Goal: Obtain resource: Obtain resource

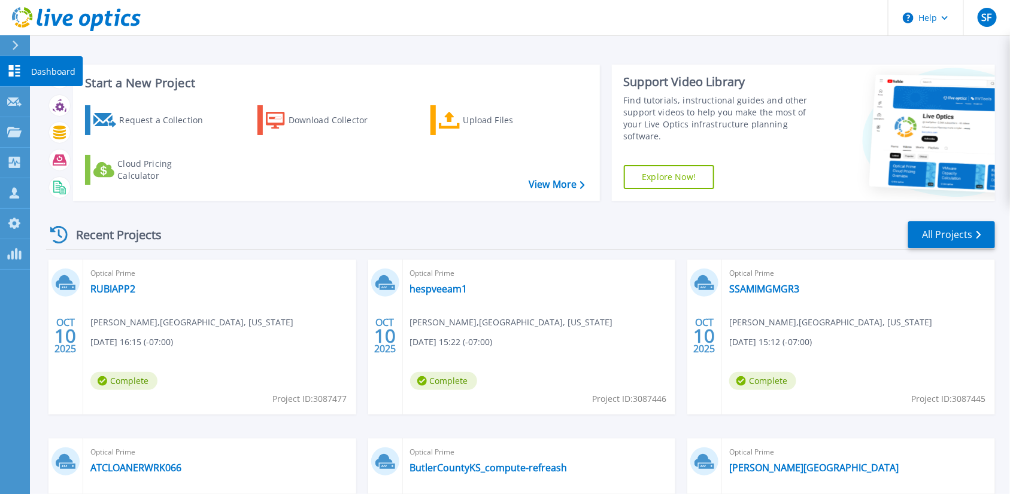
click at [19, 73] on icon at bounding box center [14, 70] width 11 height 11
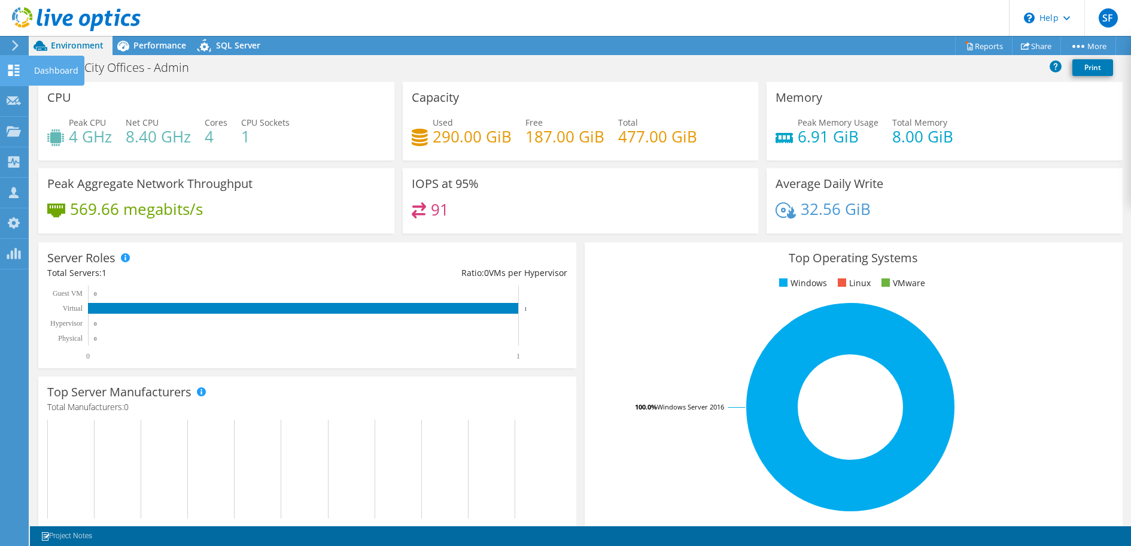
click at [10, 71] on use at bounding box center [13, 70] width 11 height 11
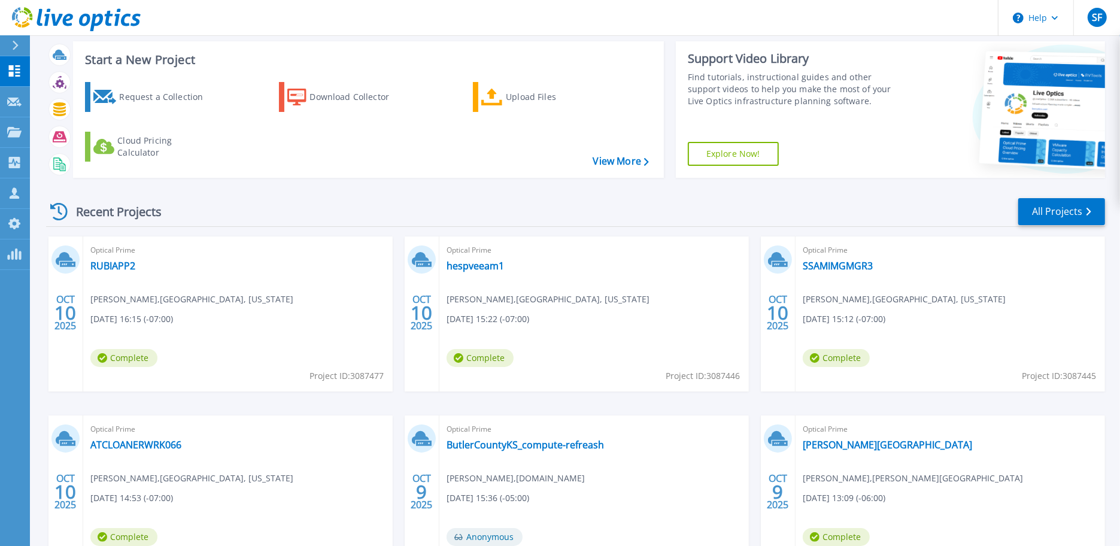
scroll to position [117, 0]
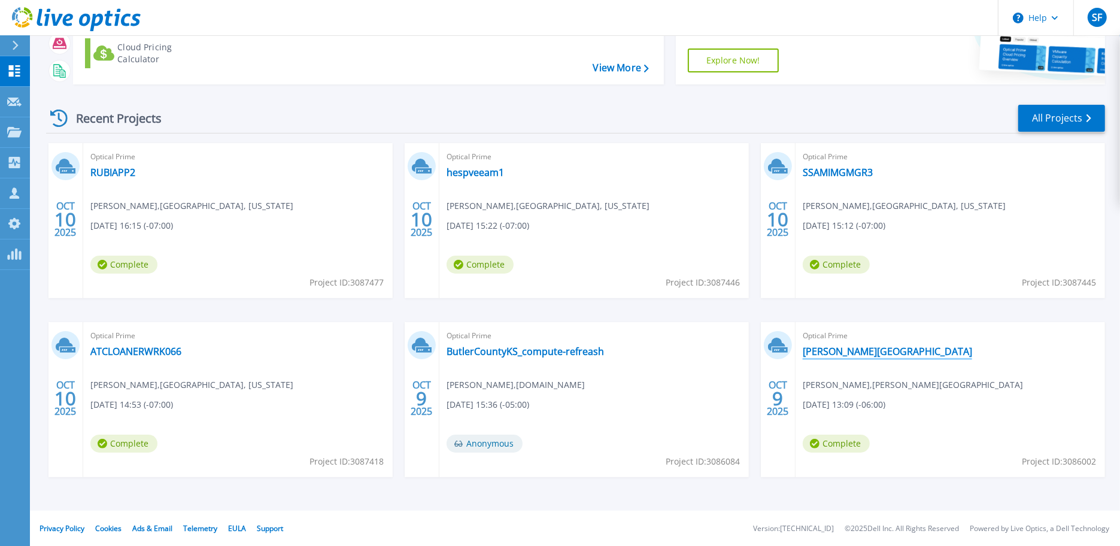
click at [882, 351] on link "[PERSON_NAME][GEOGRAPHIC_DATA]" at bounding box center [887, 351] width 169 height 12
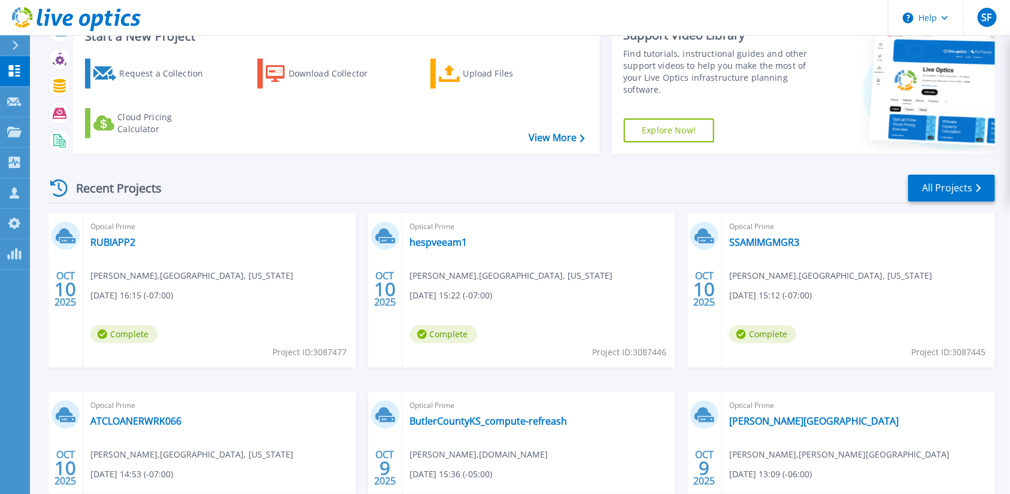
scroll to position [169, 0]
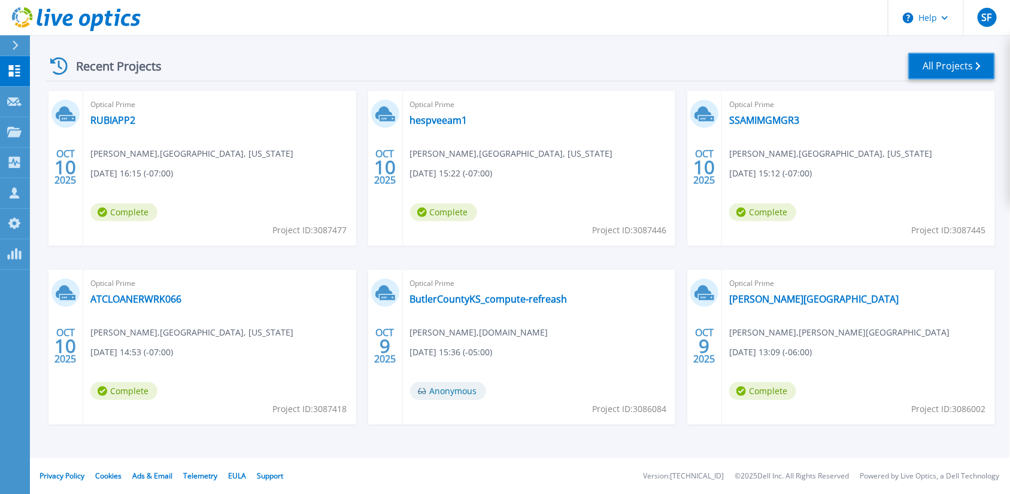
click at [948, 62] on link "All Projects" at bounding box center [951, 66] width 87 height 27
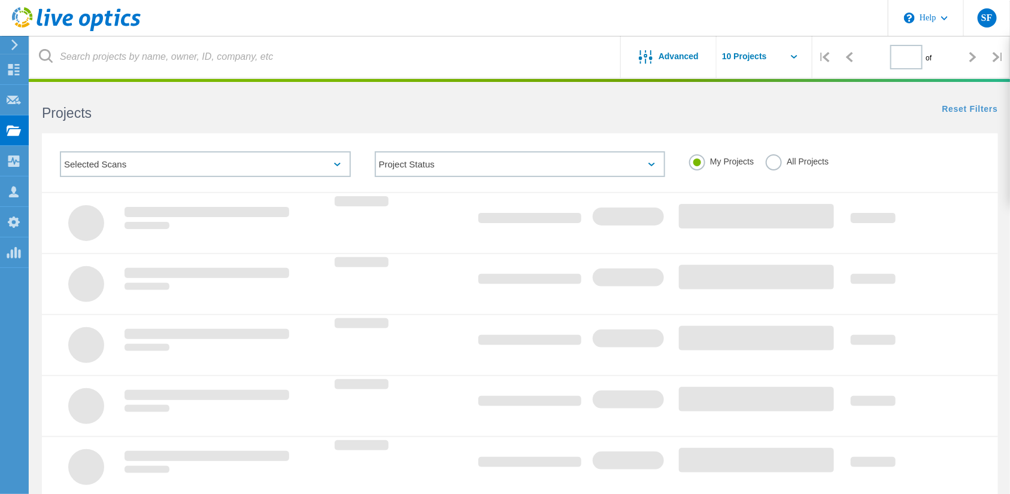
type input "1"
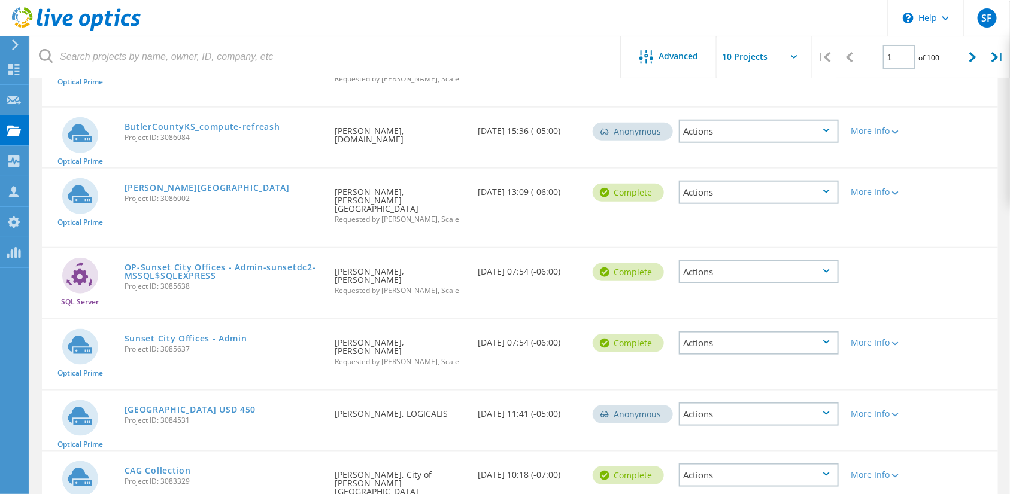
scroll to position [434, 0]
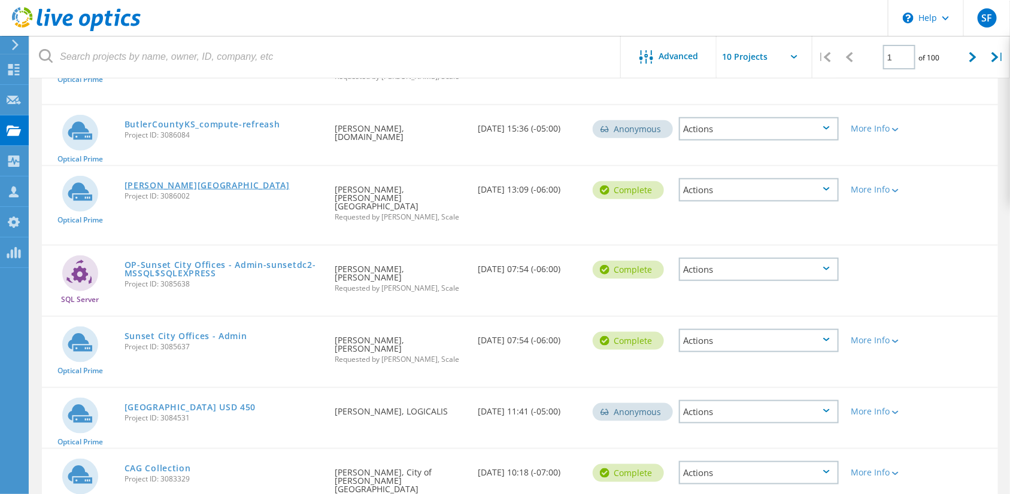
click at [176, 181] on link "[PERSON_NAME][GEOGRAPHIC_DATA]" at bounding box center [207, 185] width 165 height 8
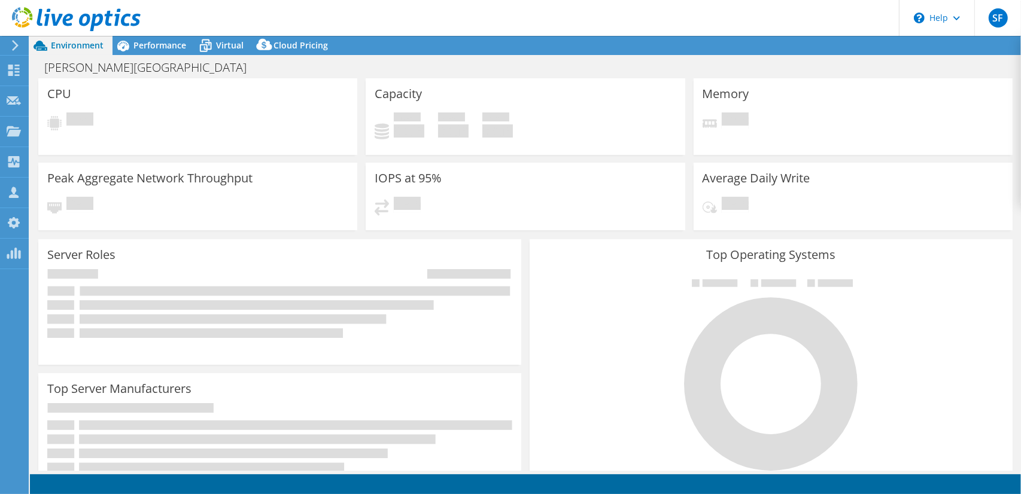
select select "USD"
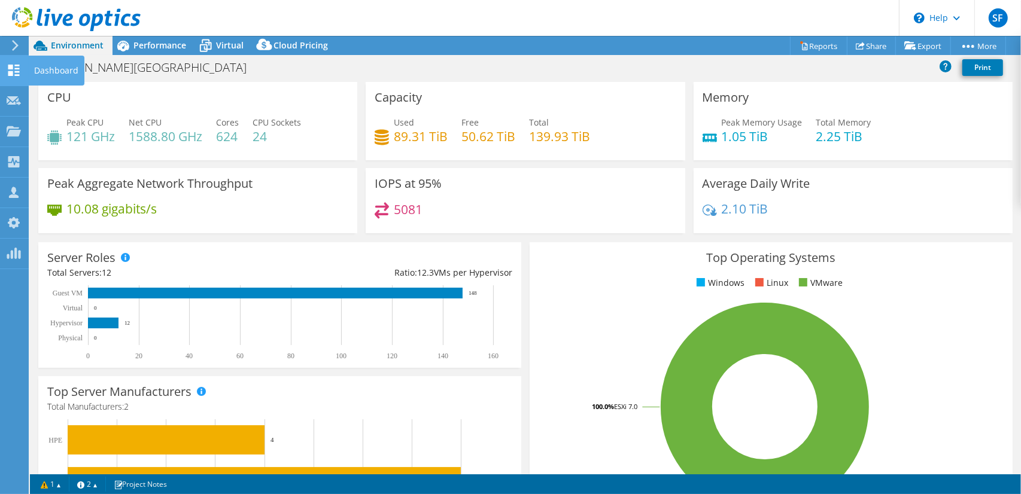
click at [16, 71] on use at bounding box center [13, 70] width 11 height 11
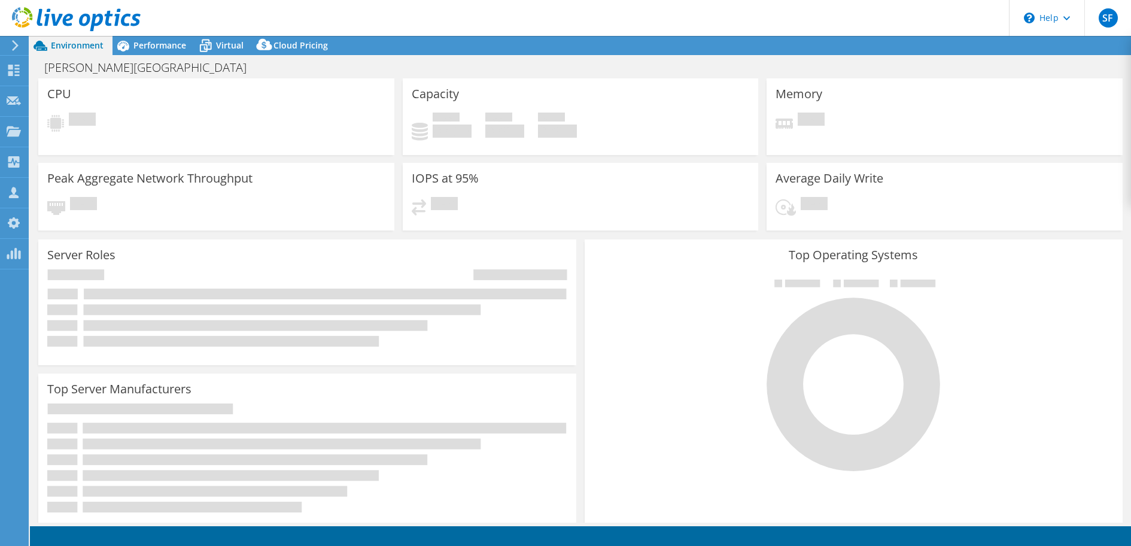
select select "USD"
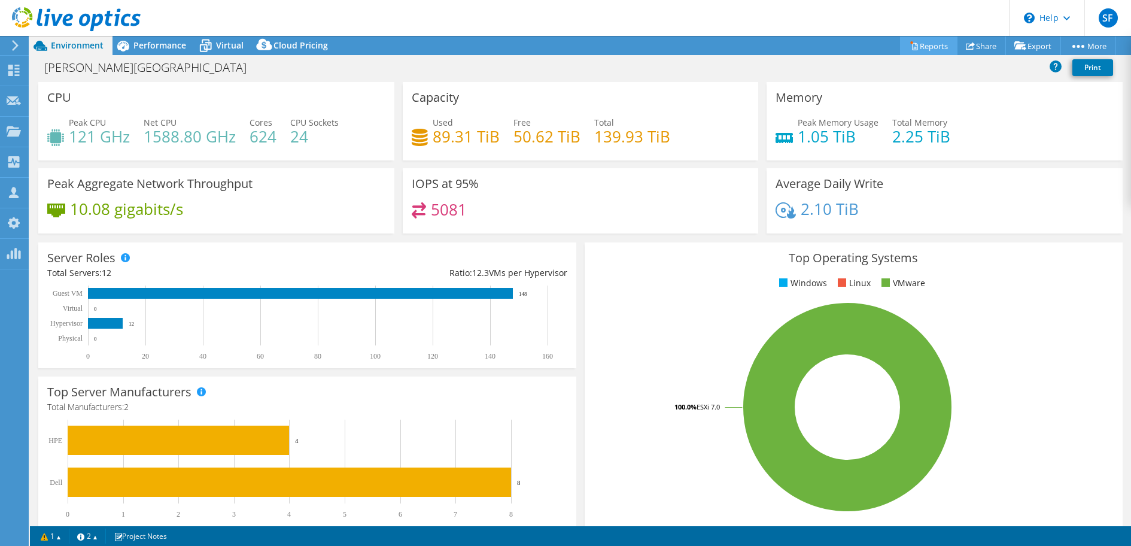
click at [919, 44] on link "Reports" at bounding box center [928, 46] width 57 height 19
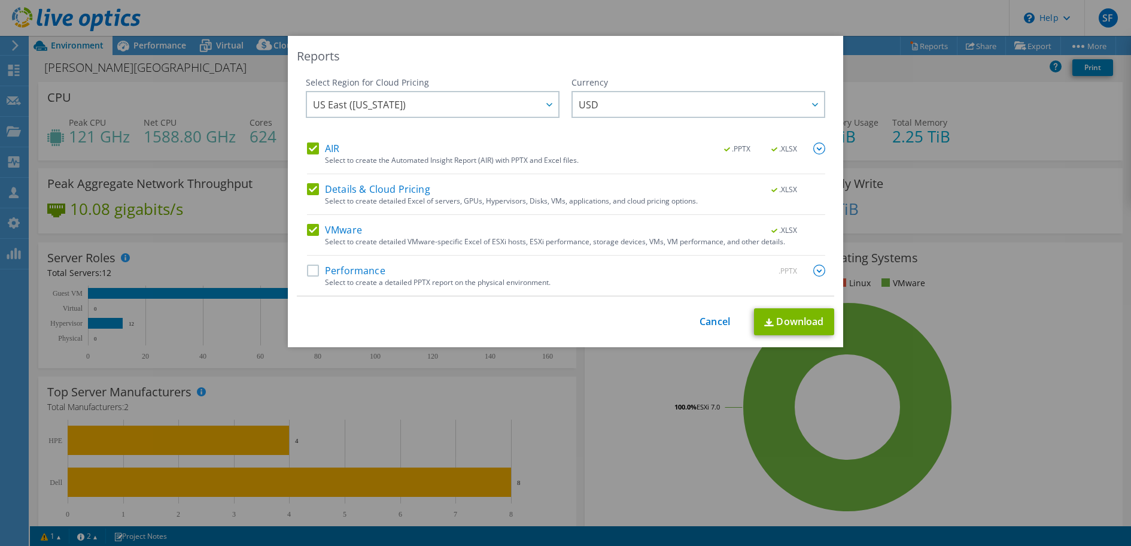
click at [358, 268] on label "Performance" at bounding box center [346, 271] width 78 height 12
click at [0, 0] on input "Performance" at bounding box center [0, 0] width 0 height 0
click at [758, 321] on link "Download" at bounding box center [794, 321] width 80 height 27
click at [700, 322] on link "Cancel" at bounding box center [715, 321] width 31 height 11
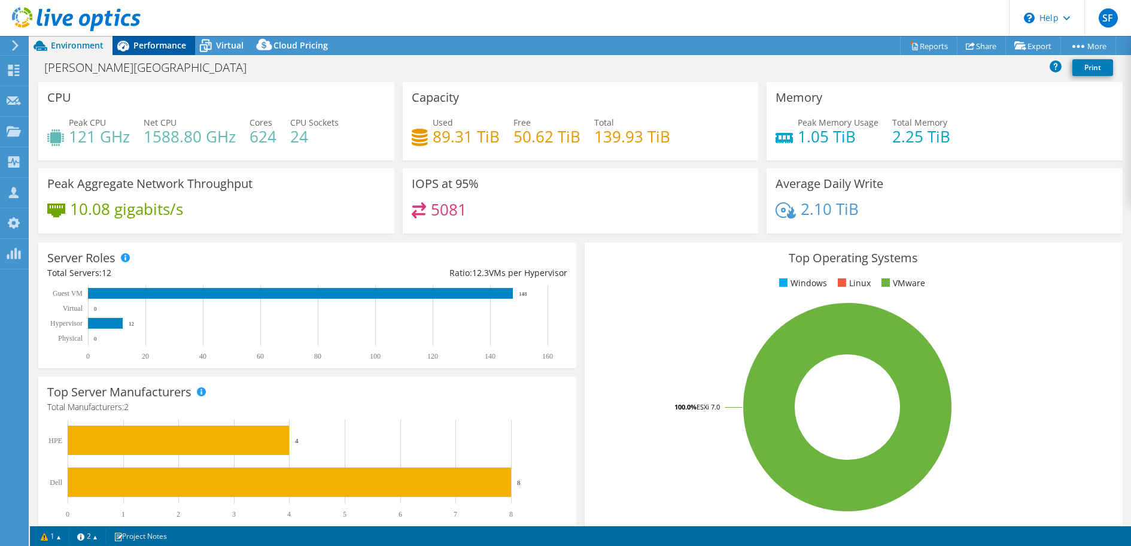
click at [166, 43] on span "Performance" at bounding box center [159, 45] width 53 height 11
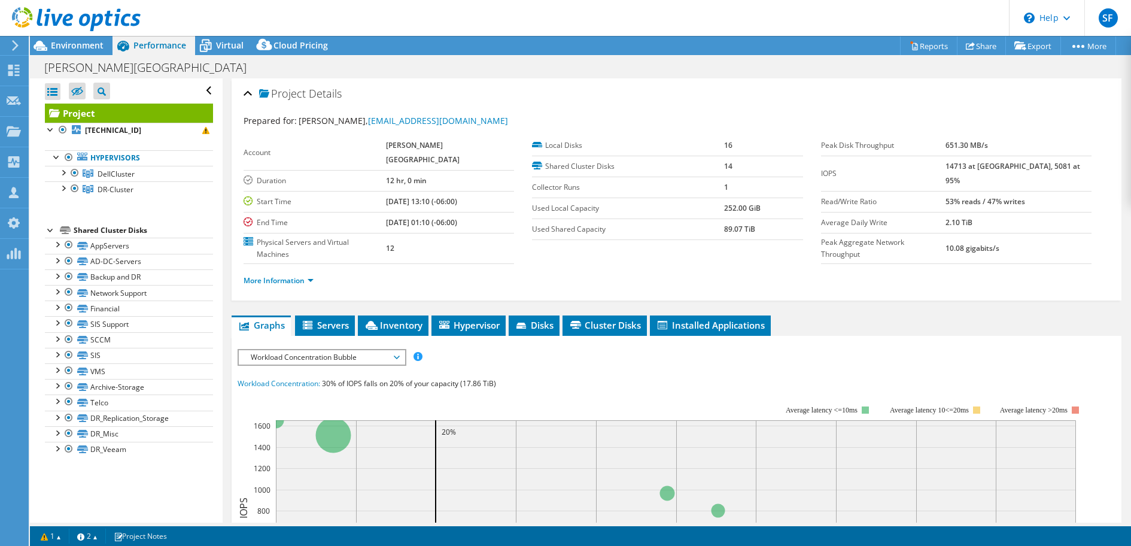
click at [163, 48] on span "Performance" at bounding box center [159, 45] width 53 height 11
click at [64, 175] on div at bounding box center [63, 172] width 12 height 12
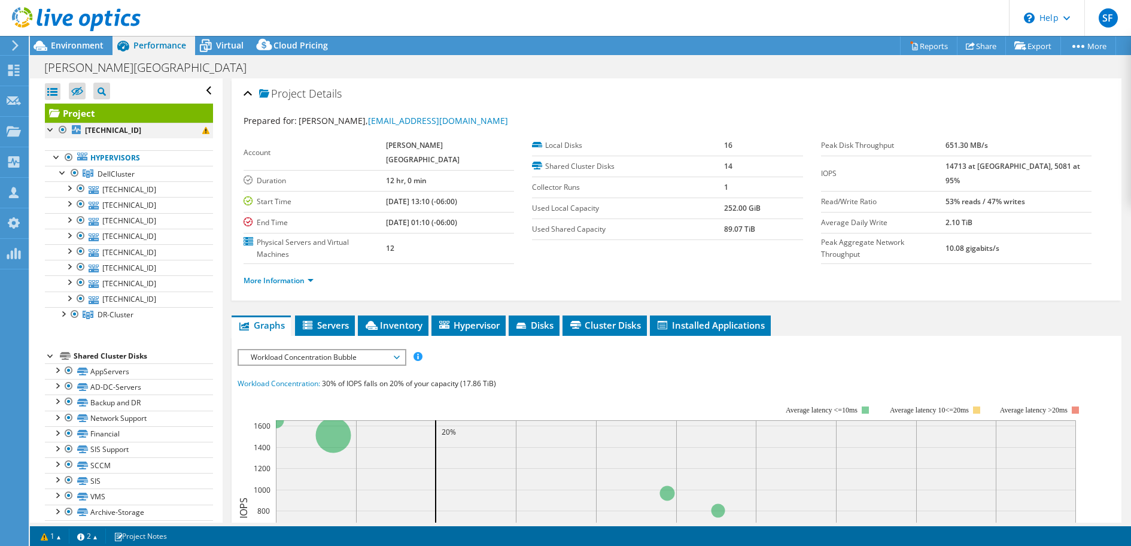
click at [47, 130] on div at bounding box center [51, 129] width 12 height 12
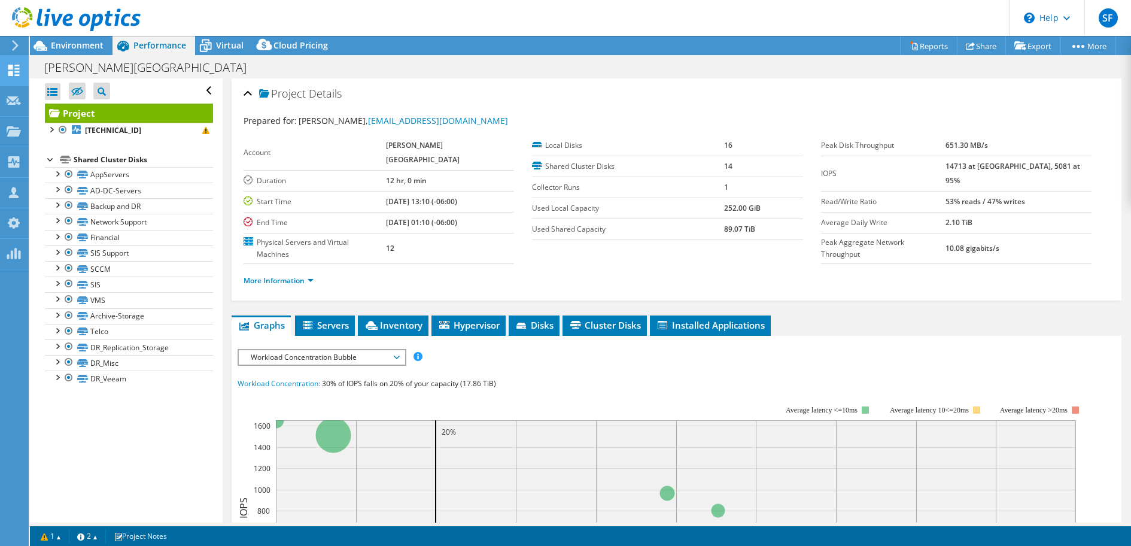
click at [16, 72] on icon at bounding box center [14, 70] width 14 height 11
click at [16, 73] on icon at bounding box center [14, 70] width 14 height 11
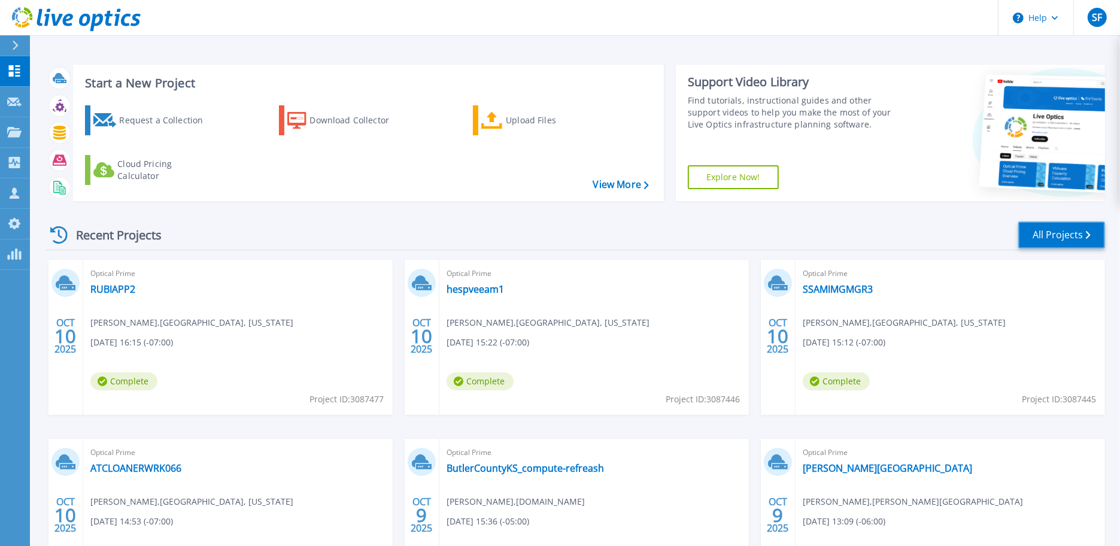
click at [1055, 244] on link "All Projects" at bounding box center [1061, 234] width 87 height 27
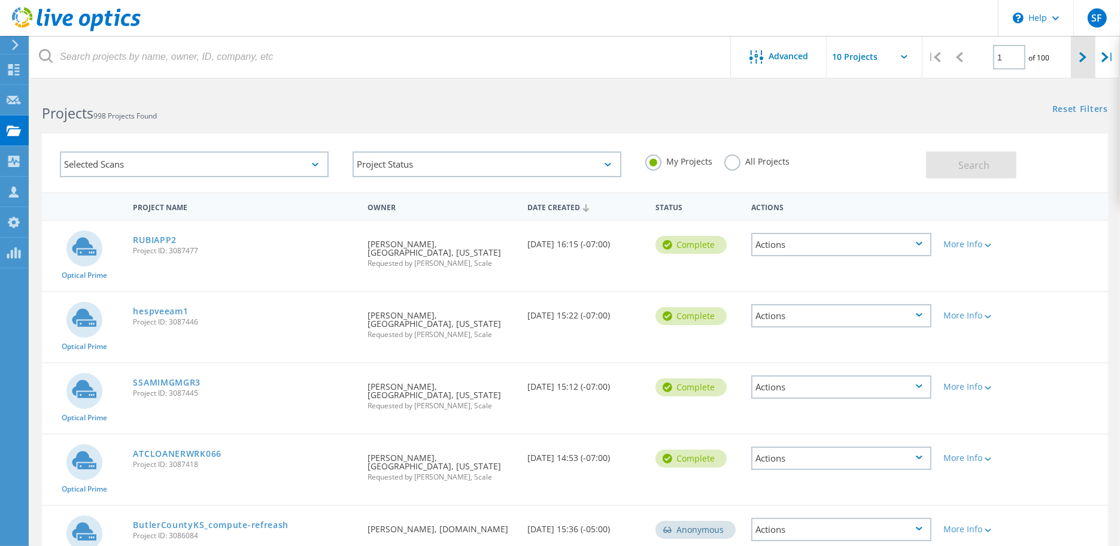
click at [1079, 58] on icon at bounding box center [1082, 57] width 7 height 10
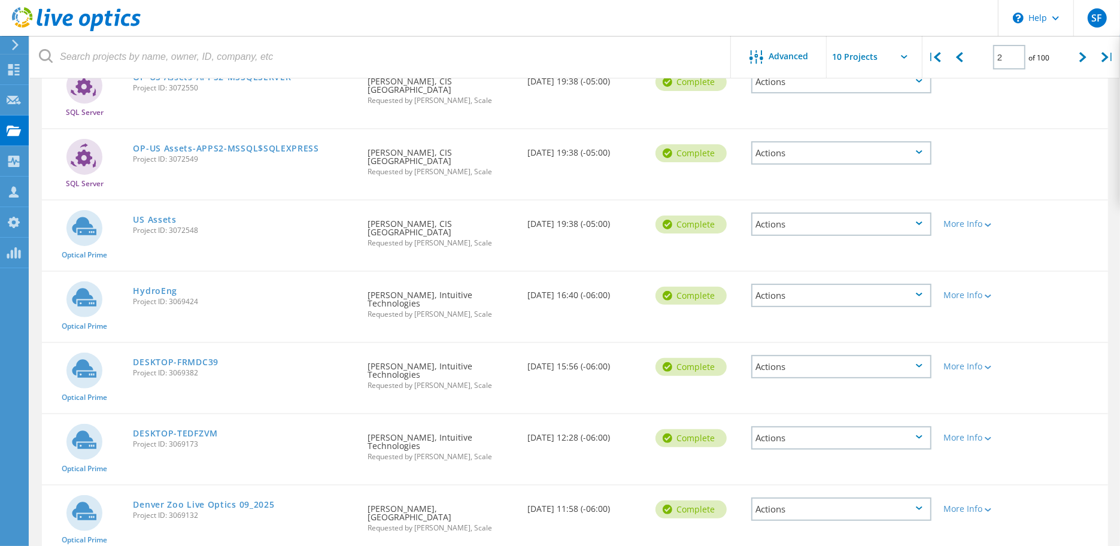
scroll to position [293, 0]
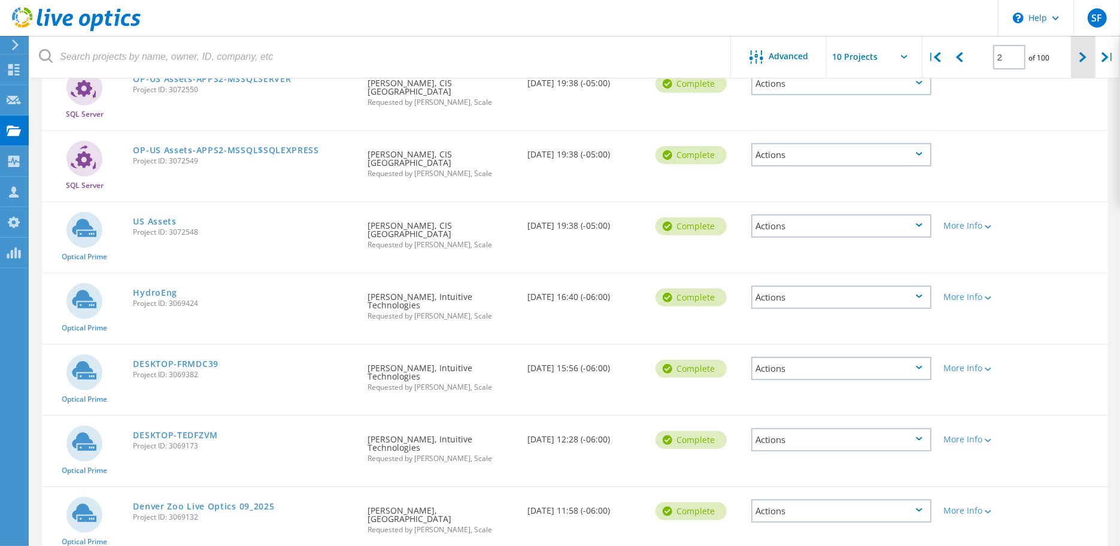
click at [1078, 54] on div at bounding box center [1083, 57] width 25 height 43
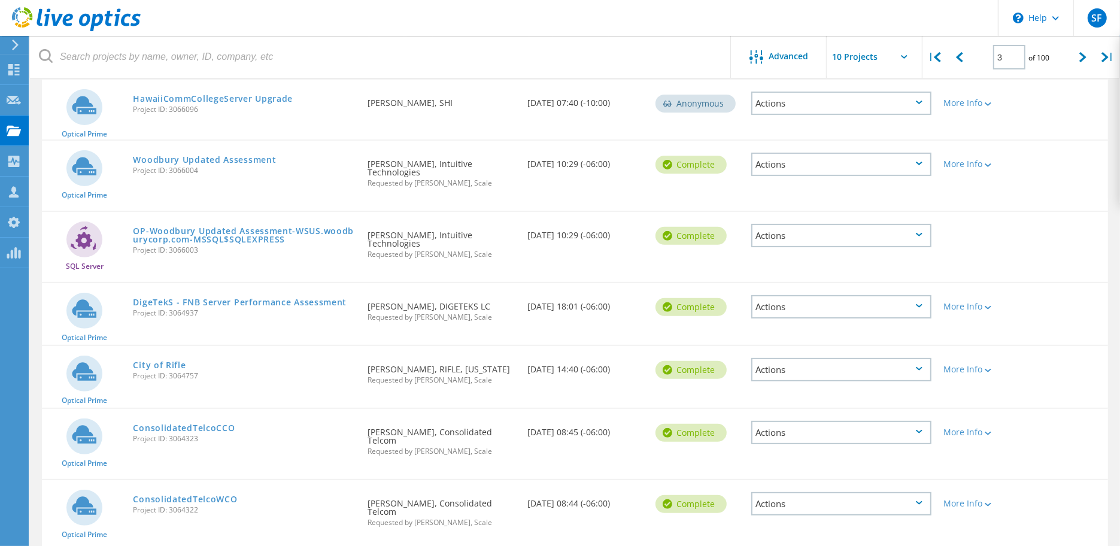
scroll to position [345, 0]
click at [1079, 54] on div at bounding box center [1083, 57] width 25 height 43
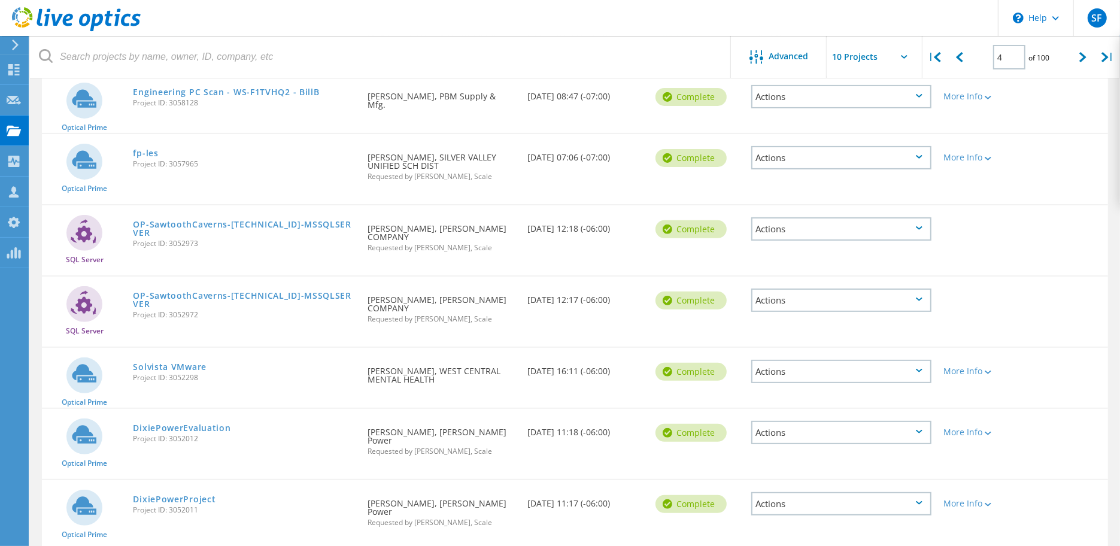
scroll to position [350, 0]
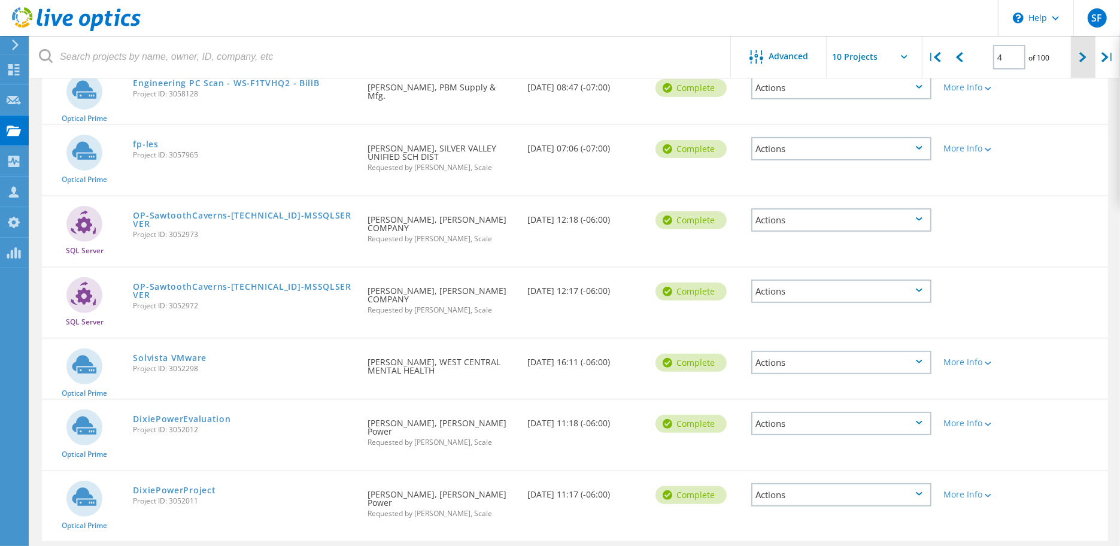
click at [1079, 54] on icon at bounding box center [1082, 57] width 7 height 10
type input "5"
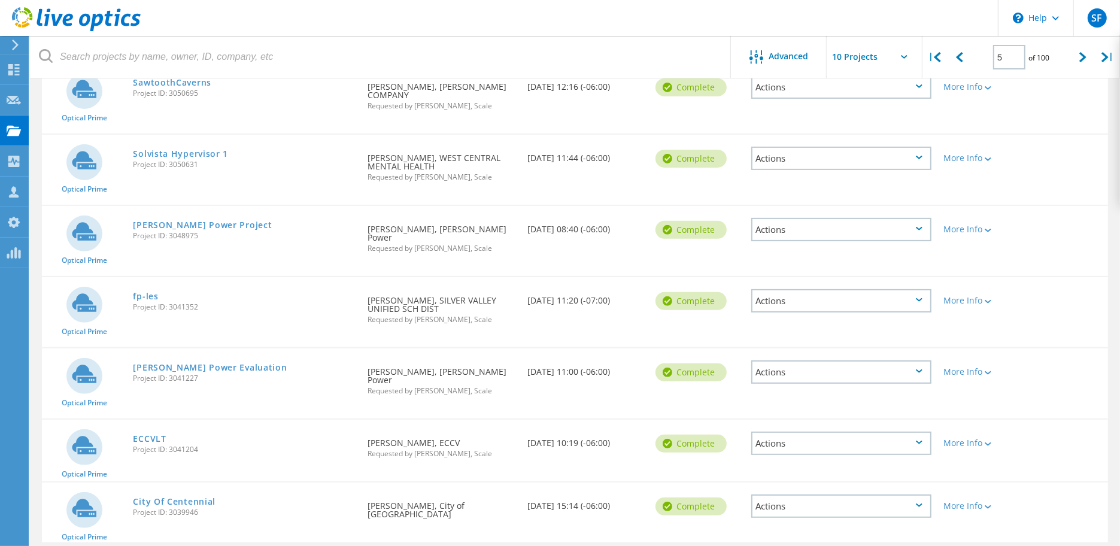
scroll to position [362, 0]
click at [149, 433] on link "ECCVLT" at bounding box center [149, 437] width 33 height 8
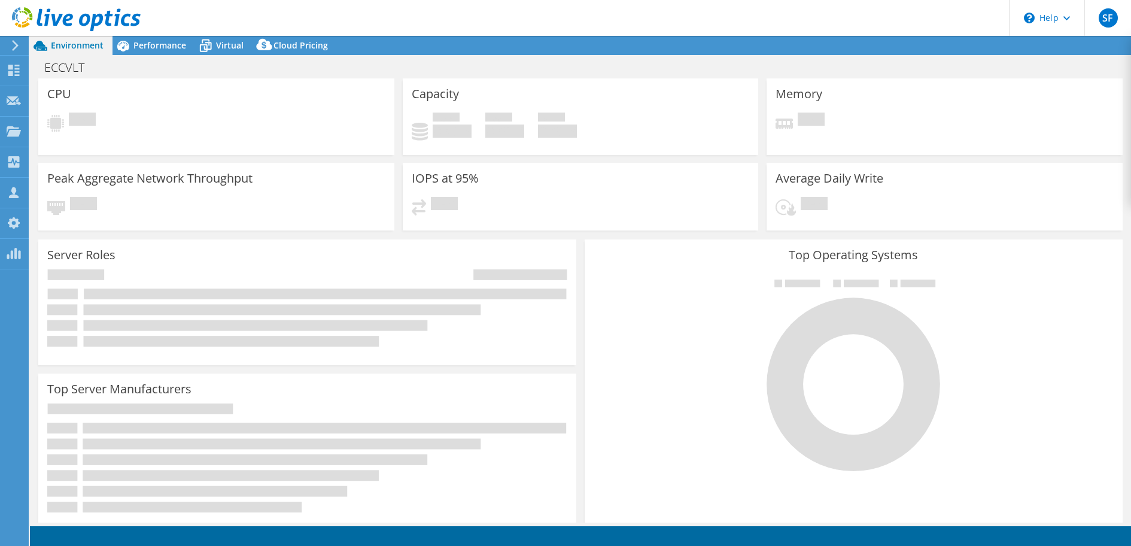
select select "USD"
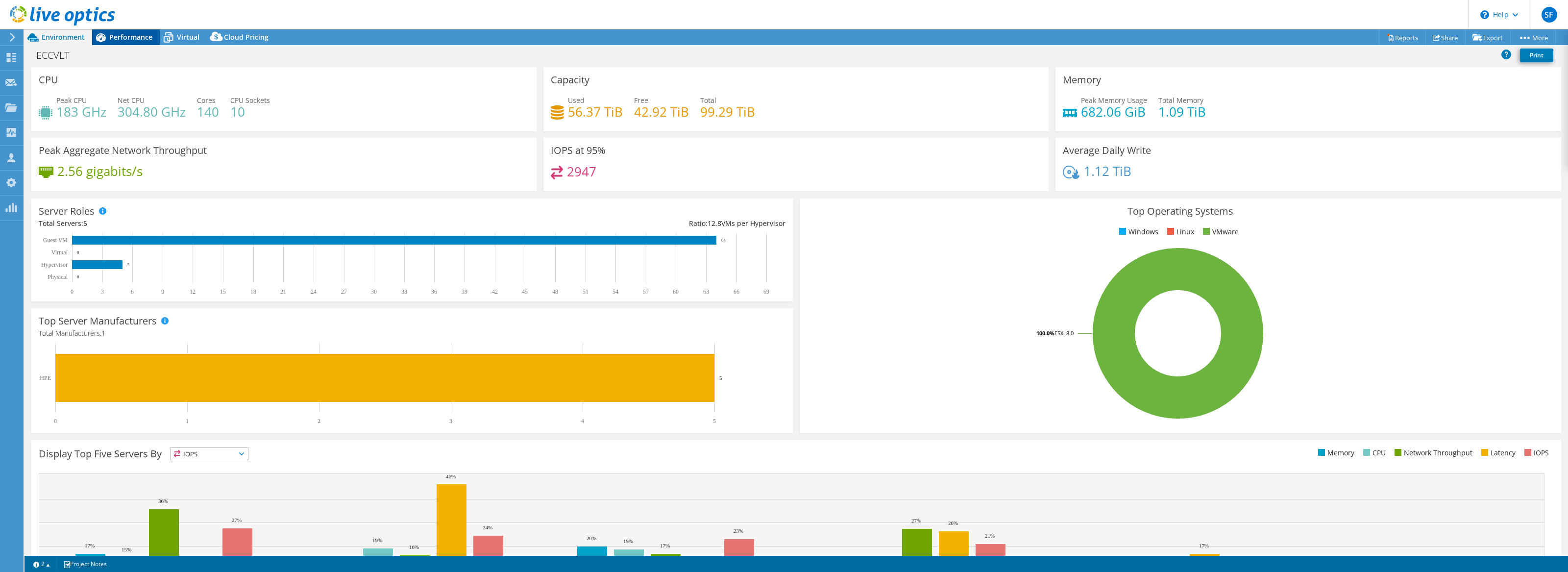
click at [120, 43] on div "Performance" at bounding box center [126, 37] width 68 height 16
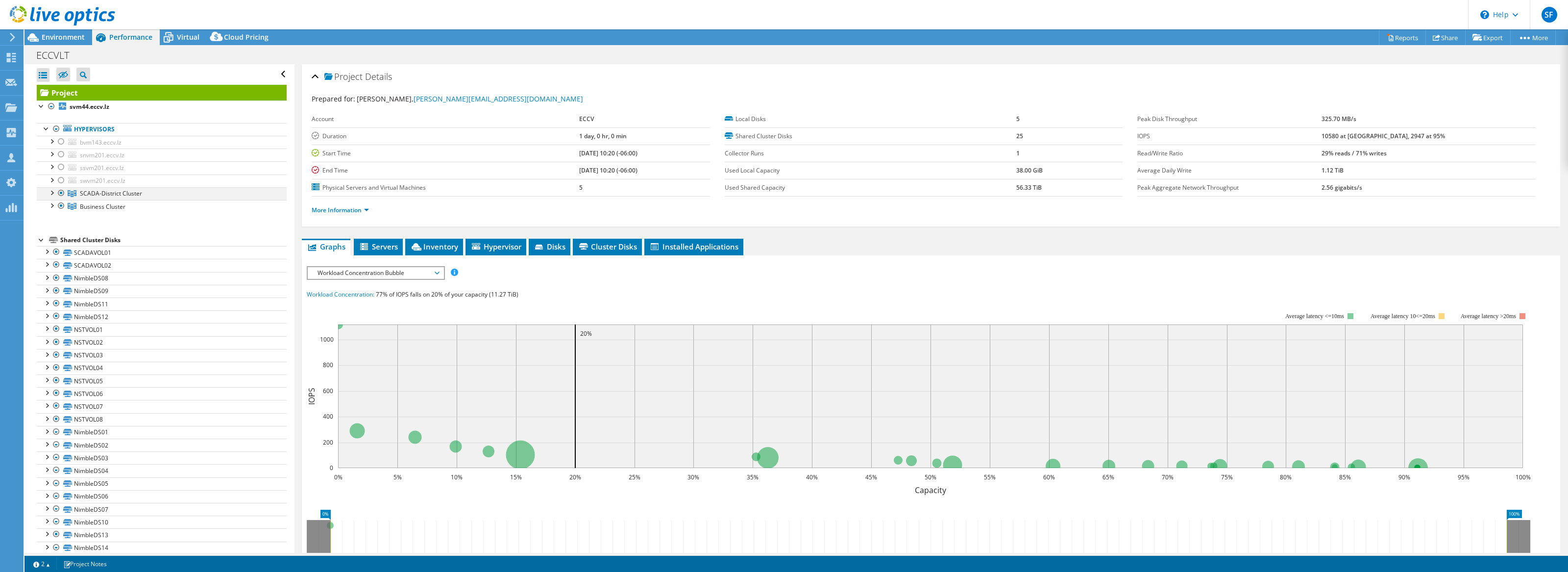
click at [64, 195] on div at bounding box center [61, 193] width 10 height 11
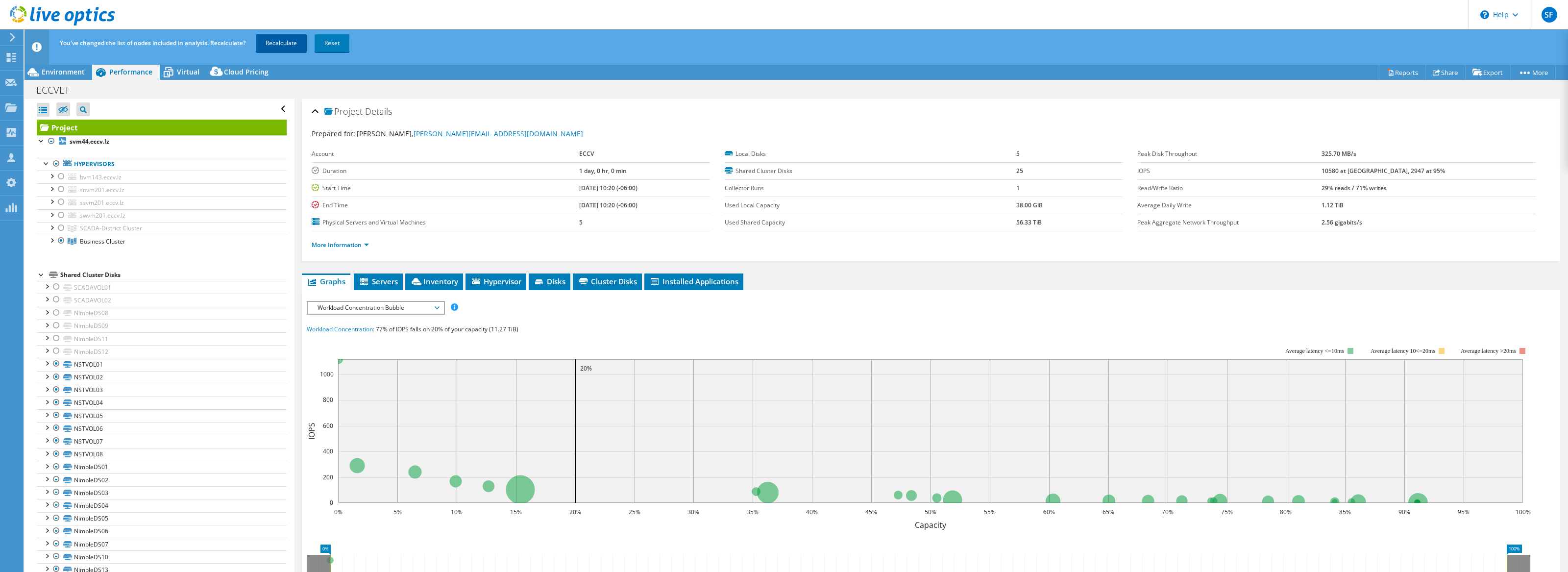
click at [270, 35] on link "Recalculate" at bounding box center [281, 43] width 51 height 18
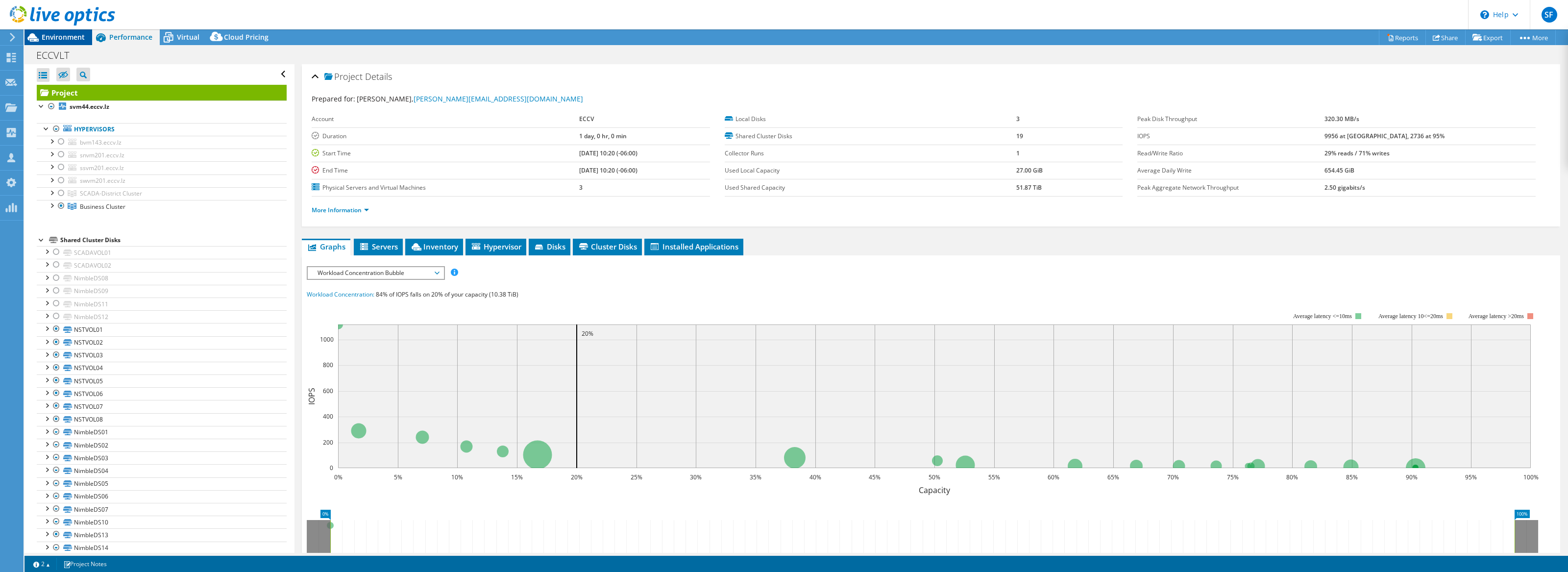
click at [75, 34] on span "Environment" at bounding box center [63, 37] width 43 height 9
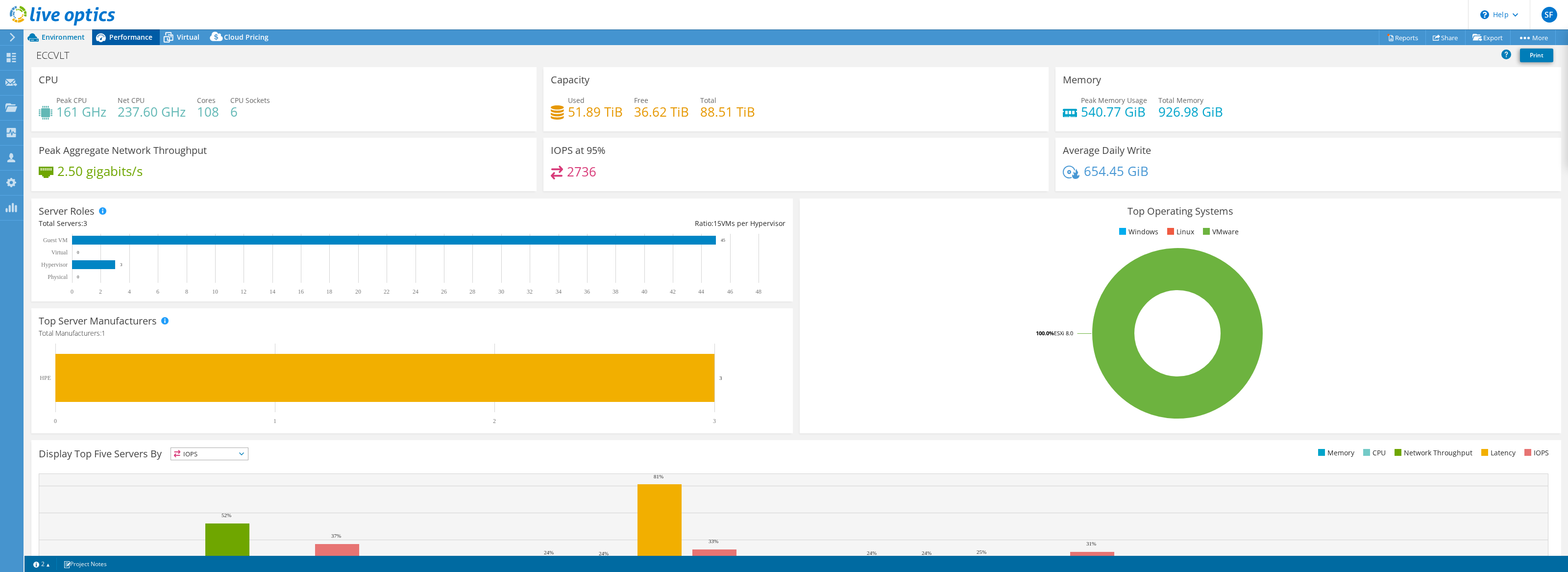
click at [126, 34] on span "Performance" at bounding box center [130, 37] width 43 height 9
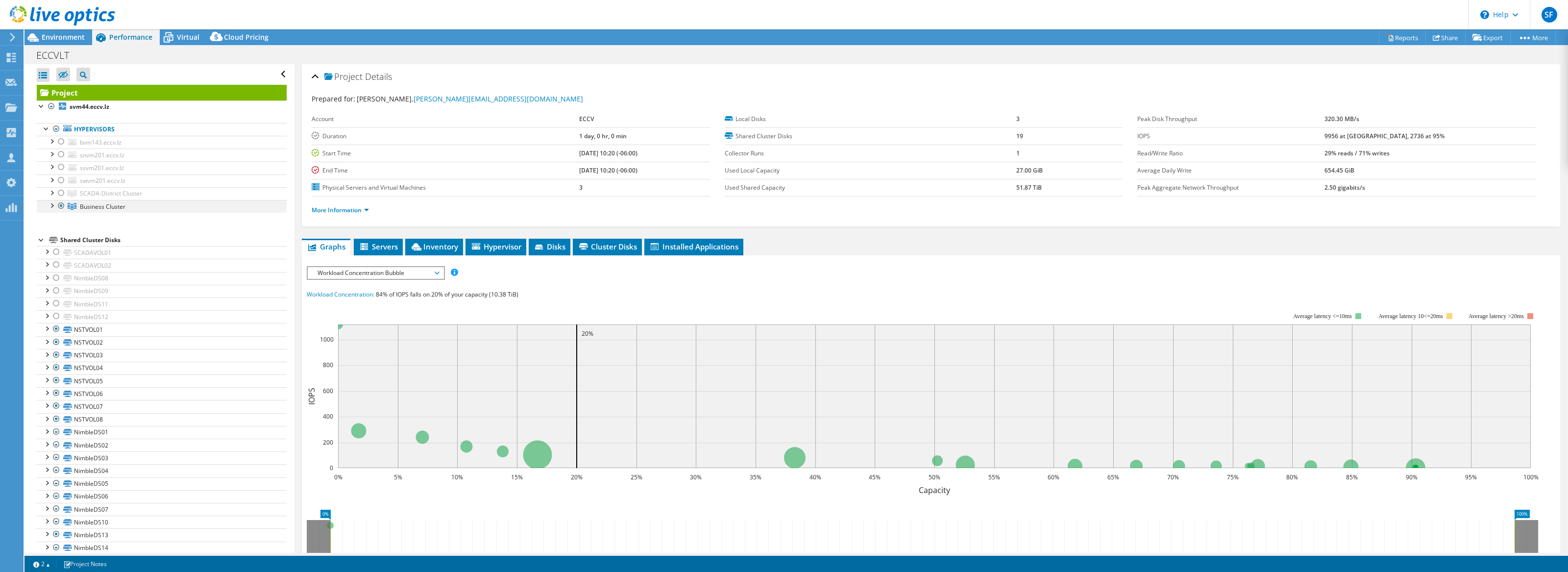
click at [51, 205] on div at bounding box center [52, 205] width 10 height 10
click at [190, 38] on span "Virtual" at bounding box center [188, 37] width 23 height 9
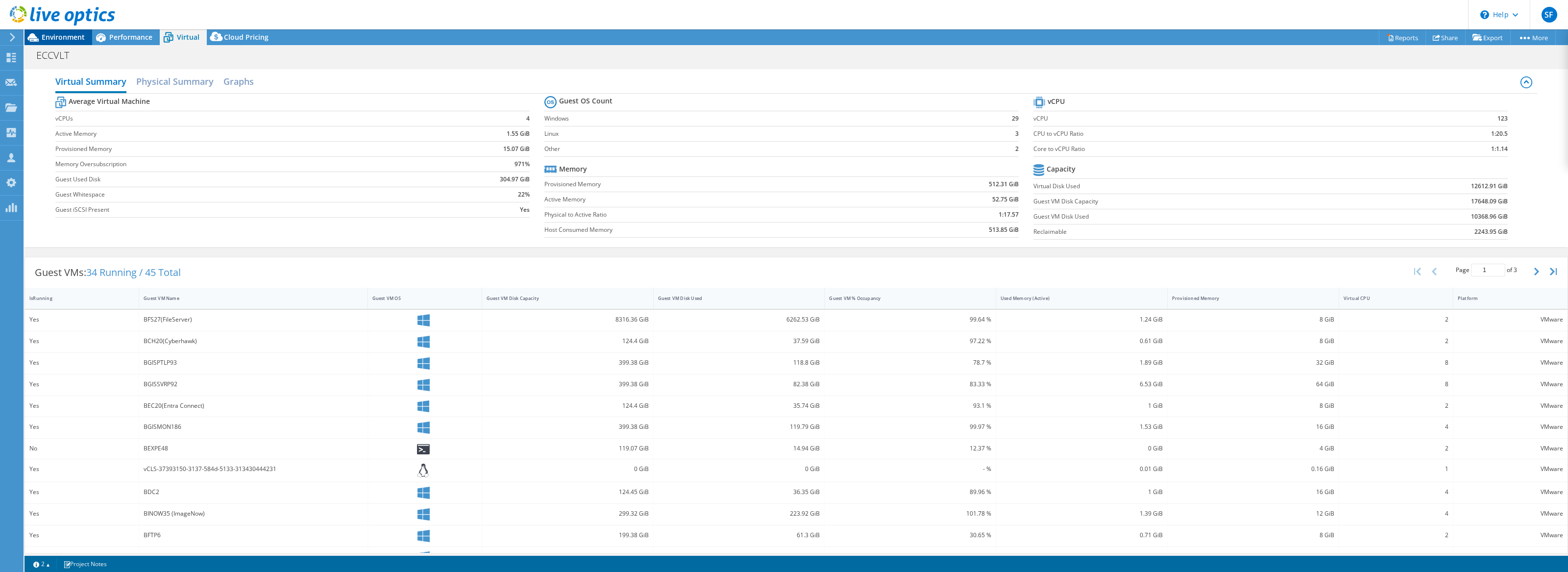
click at [73, 38] on span "Environment" at bounding box center [63, 37] width 43 height 9
